Goal: Task Accomplishment & Management: Use online tool/utility

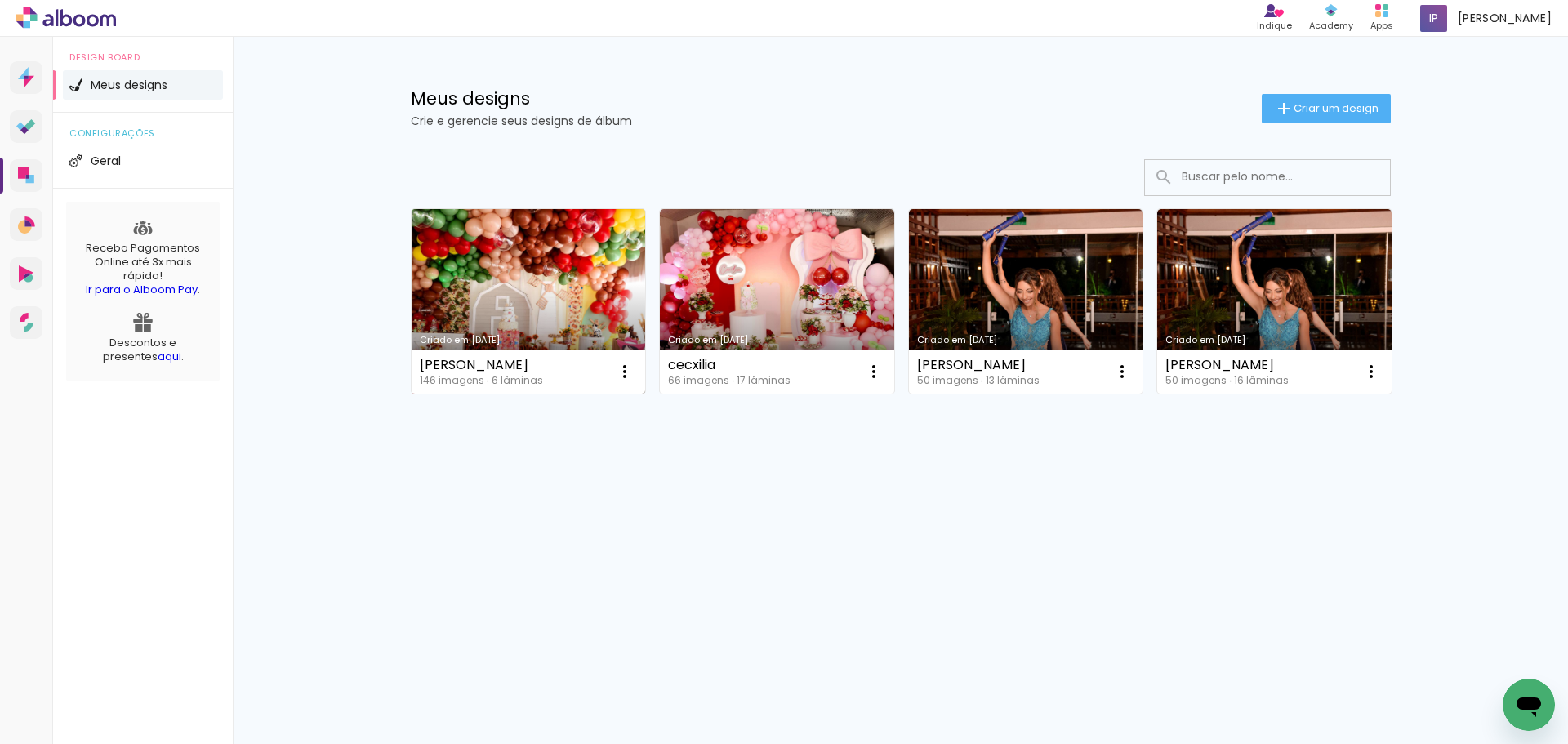
click at [481, 263] on link "Criado em [DATE]" at bounding box center [528, 300] width 235 height 184
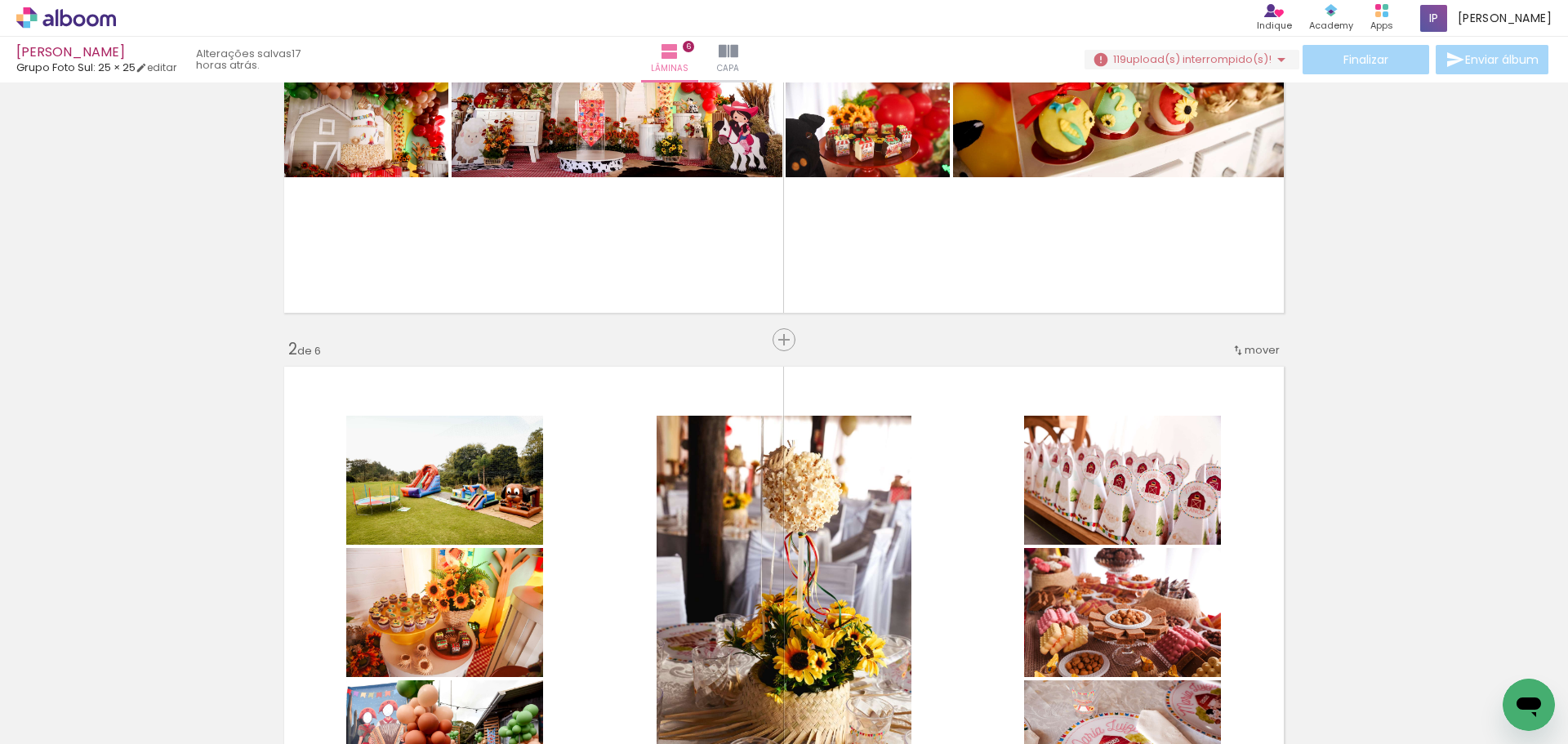
scroll to position [326, 0]
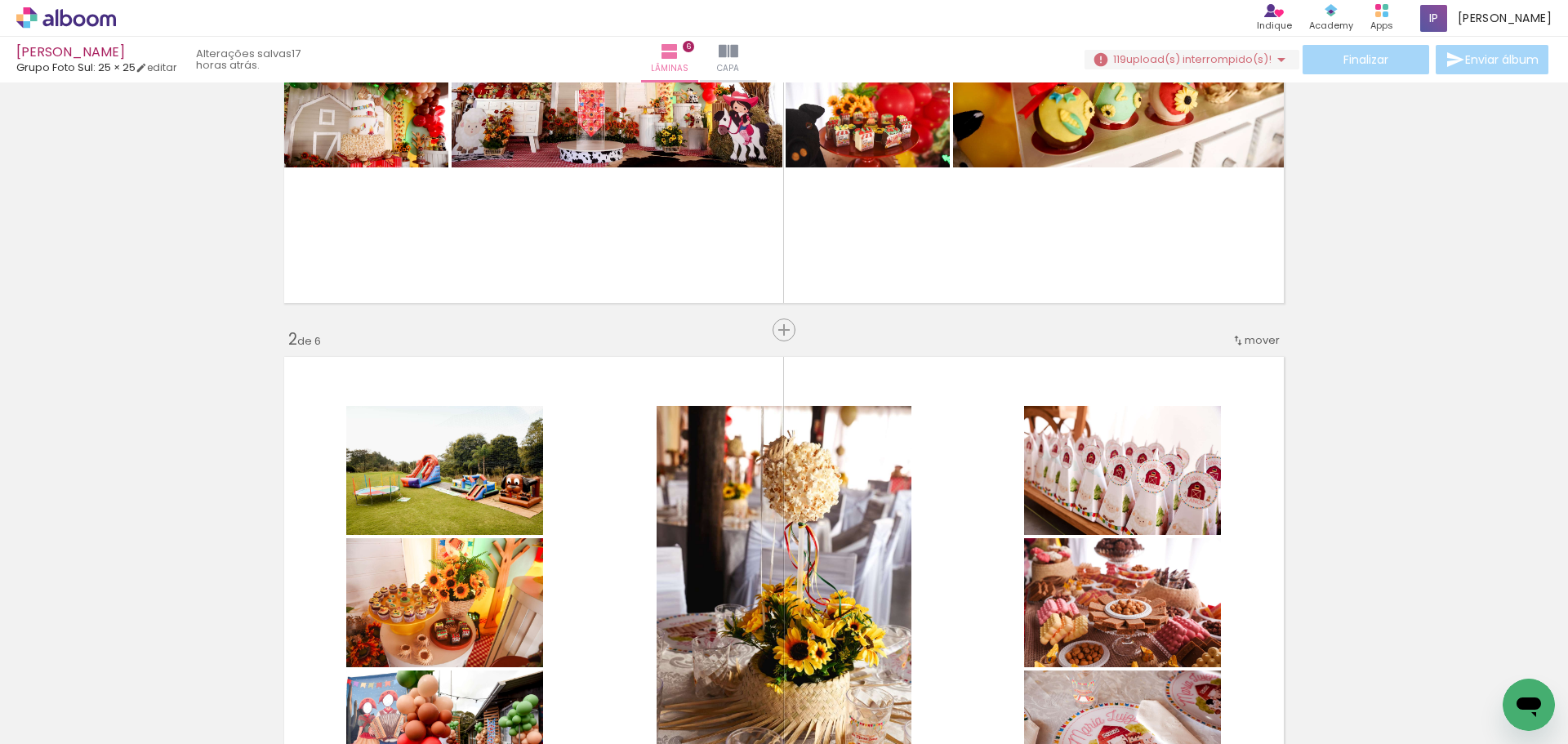
click at [48, 717] on span "Adicionar Fotos" at bounding box center [57, 721] width 49 height 18
click at [0, 0] on input "file" at bounding box center [0, 0] width 0 height 0
click at [36, 693] on input "Todas as fotos" at bounding box center [45, 694] width 62 height 14
click at [0, 0] on slot "Não utilizadas" at bounding box center [0, 0] width 0 height 0
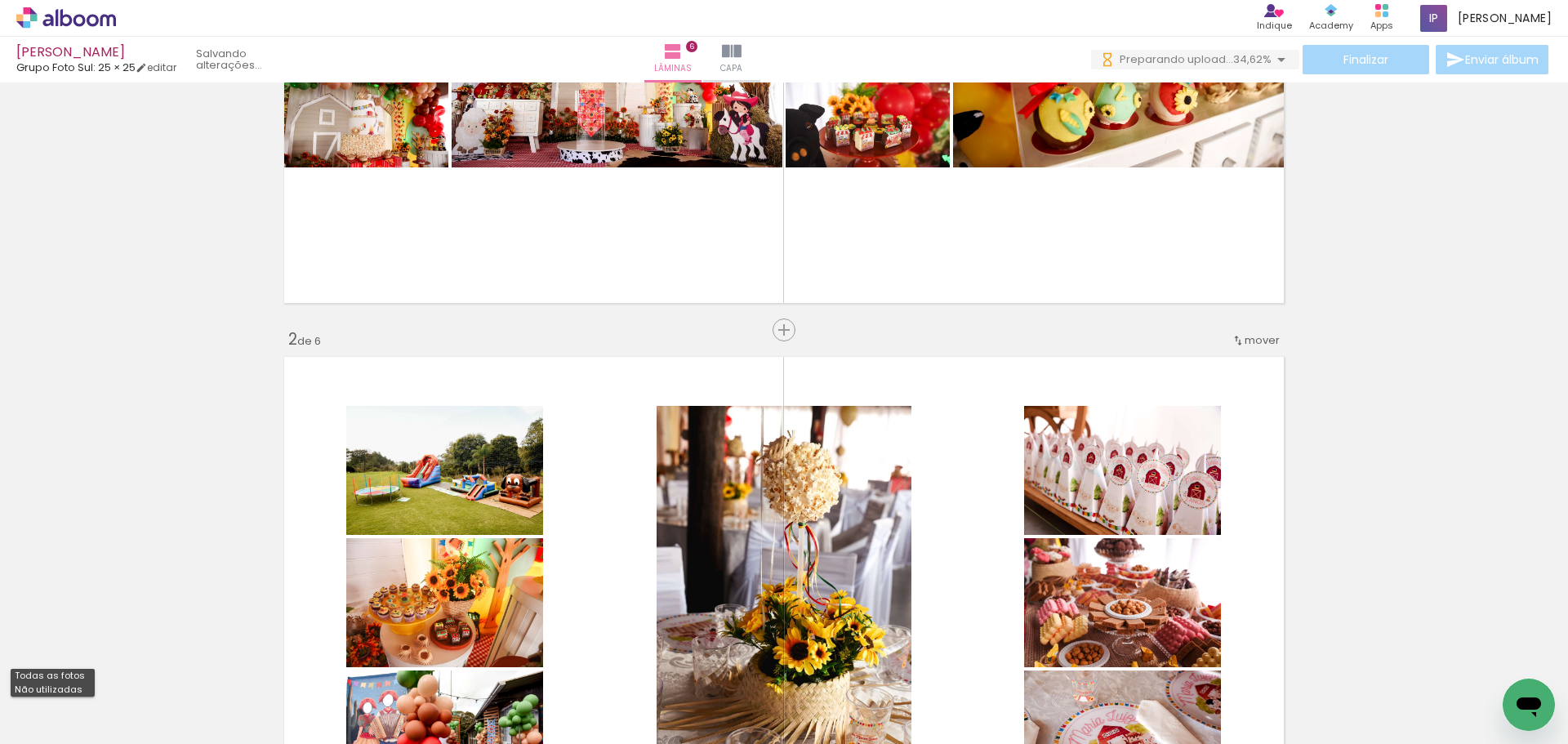
type input "Não utilizadas"
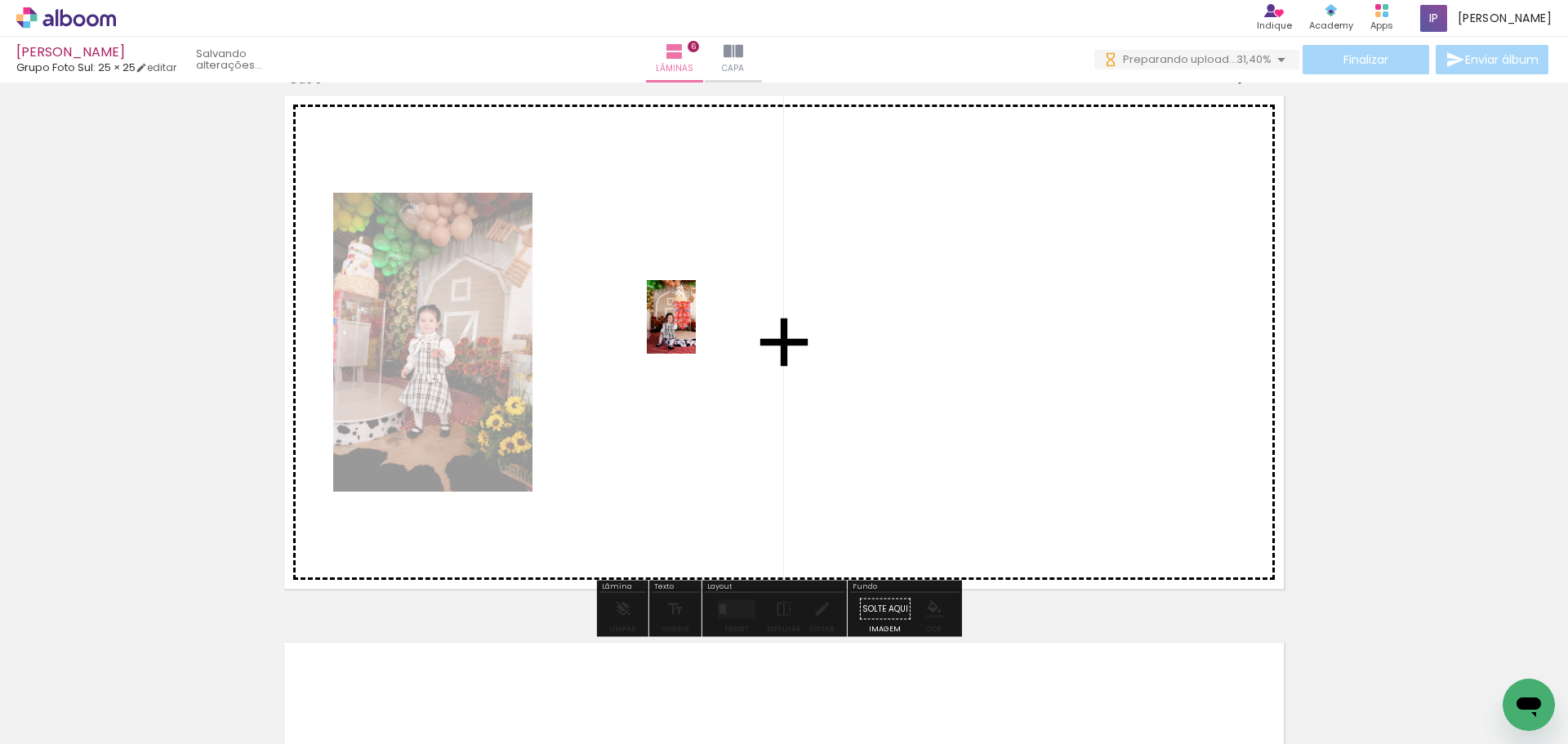
drag, startPoint x: 155, startPoint y: 708, endPoint x: 695, endPoint y: 329, distance: 659.7
click at [695, 329] on quentale-workspace at bounding box center [784, 372] width 1568 height 744
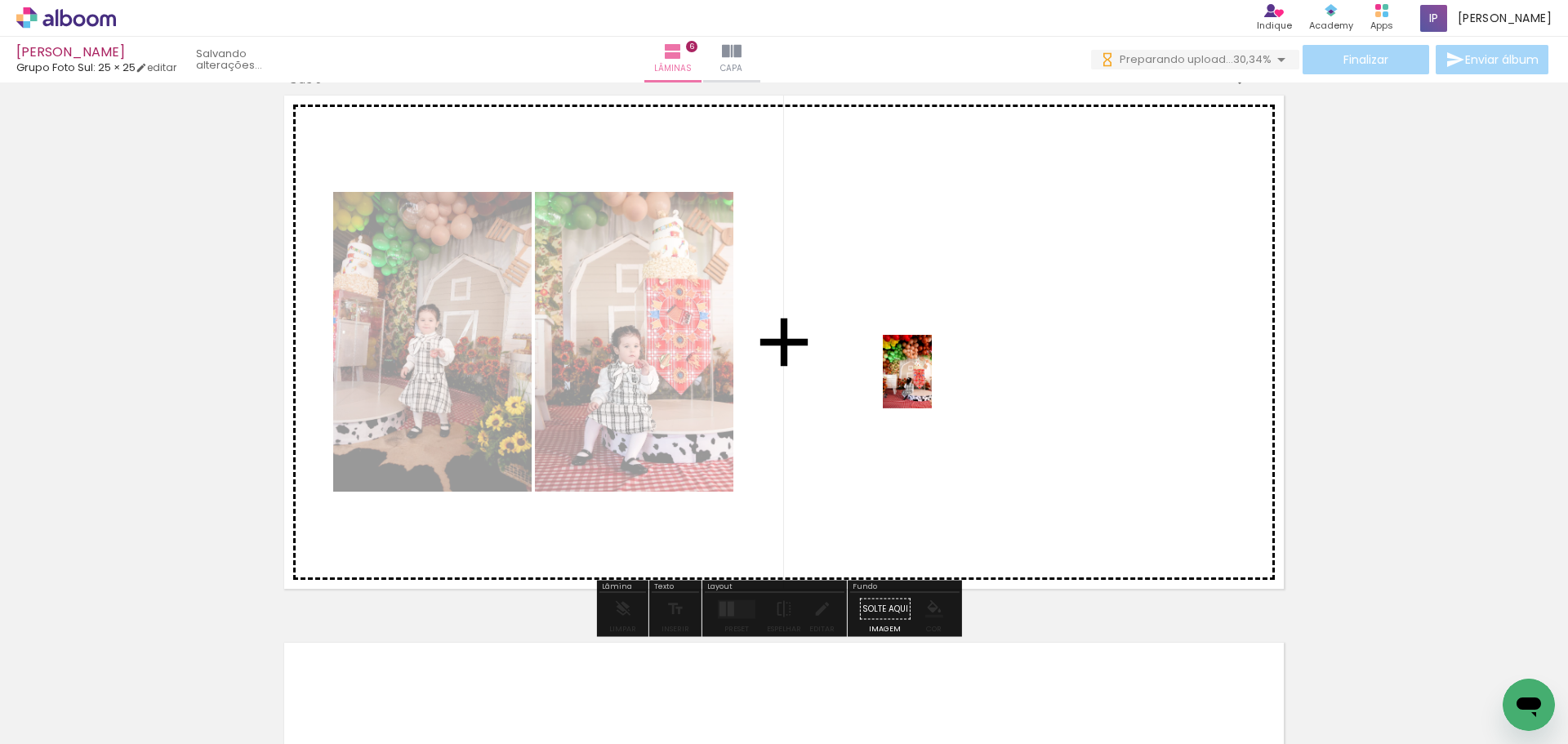
drag, startPoint x: 181, startPoint y: 704, endPoint x: 932, endPoint y: 383, distance: 816.7
click at [932, 383] on quentale-workspace at bounding box center [784, 372] width 1568 height 744
